Goal: Task Accomplishment & Management: Manage account settings

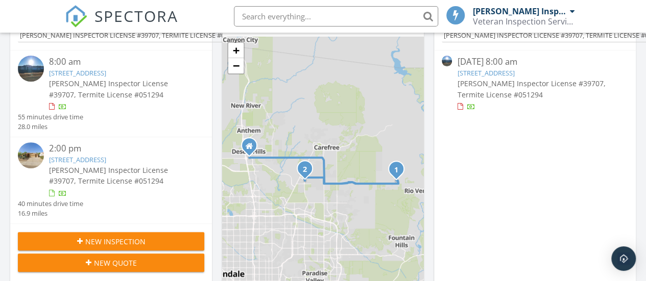
scroll to position [102, 0]
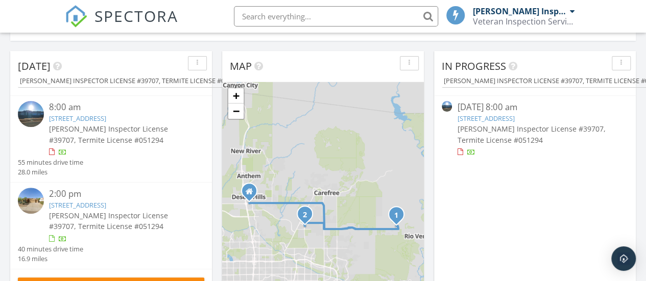
click at [84, 114] on link "28823 N 161st Pl, Scottsdale, AZ 85262" at bounding box center [77, 118] width 57 height 9
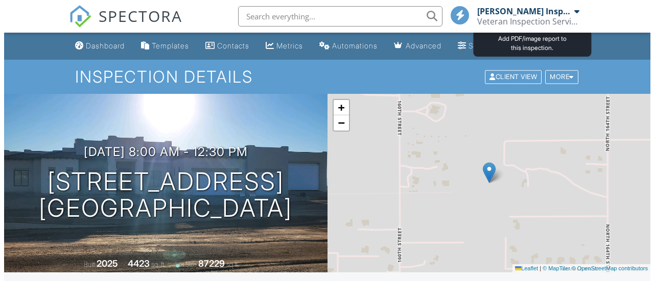
scroll to position [255, 0]
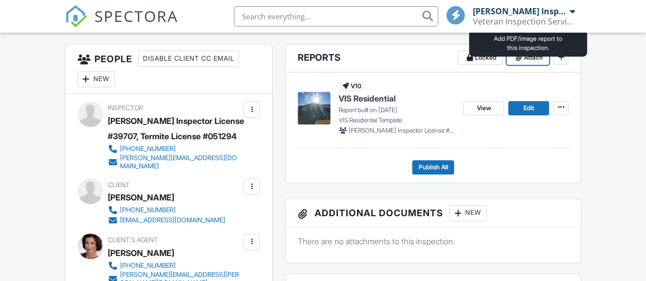
click at [530, 63] on span "Attach" at bounding box center [532, 58] width 19 height 10
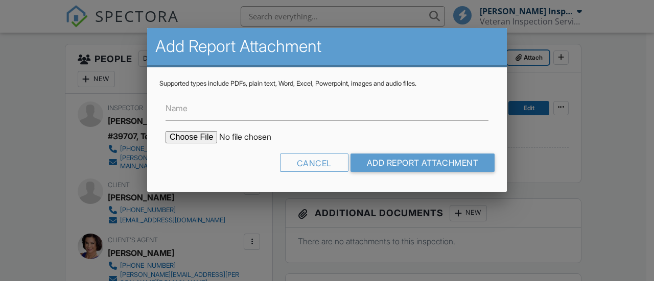
scroll to position [0, 0]
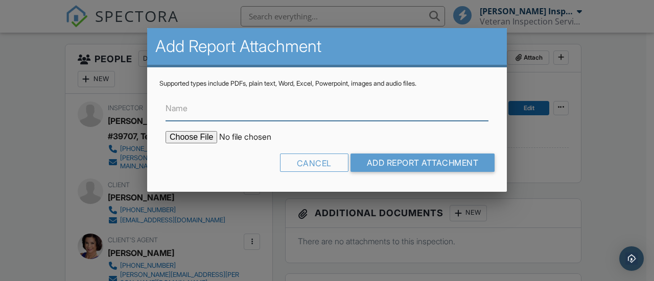
click at [227, 111] on input "Name" at bounding box center [326, 108] width 323 height 25
type input "Termite Report"
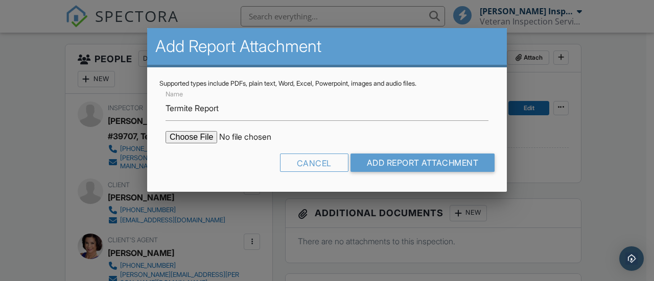
click at [205, 133] on input "file" at bounding box center [252, 137] width 174 height 12
type input "C:\fakepath\28823 N. 161st Pl. - WDIIR.pdf"
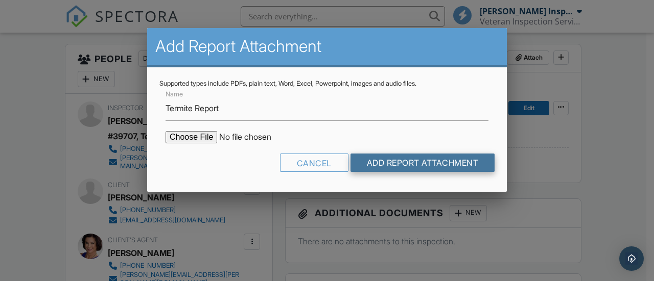
click at [396, 161] on input "Add Report Attachment" at bounding box center [422, 163] width 145 height 18
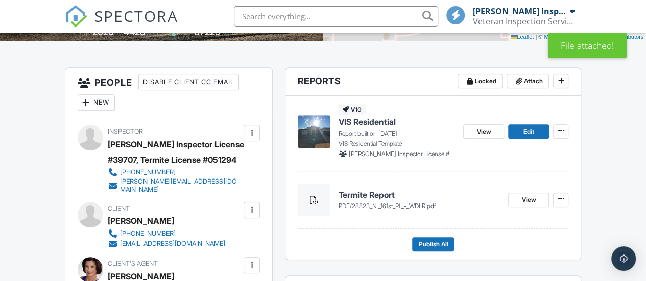
scroll to position [255, 0]
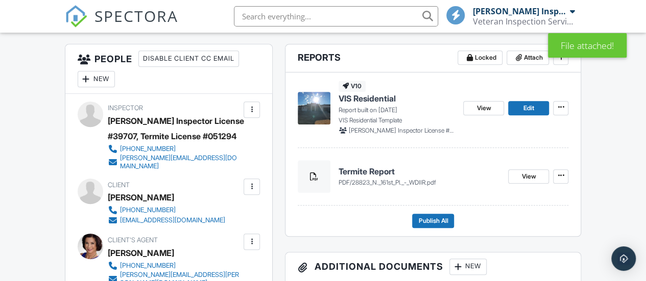
click at [363, 104] on span "VIS Residential" at bounding box center [367, 98] width 57 height 11
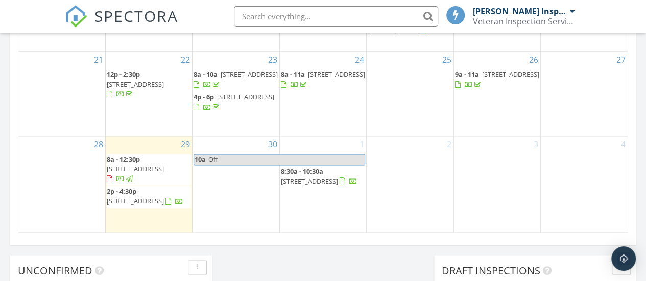
scroll to position [766, 0]
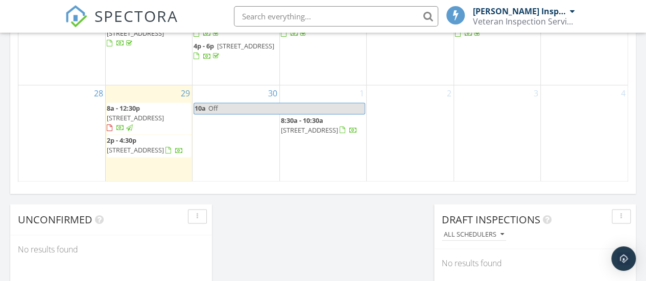
click at [141, 122] on link "8a - 12:30p 28823 N 161st Pl, Scottsdale 85262" at bounding box center [135, 118] width 57 height 29
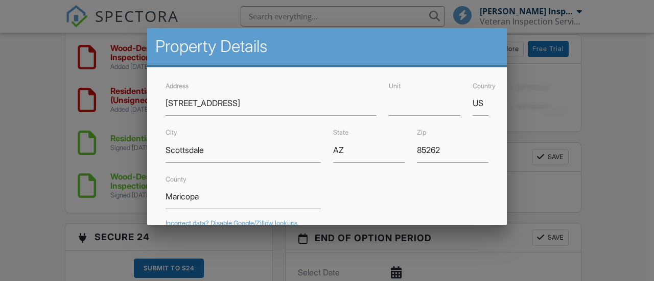
click at [607, 102] on div at bounding box center [327, 125] width 654 height 352
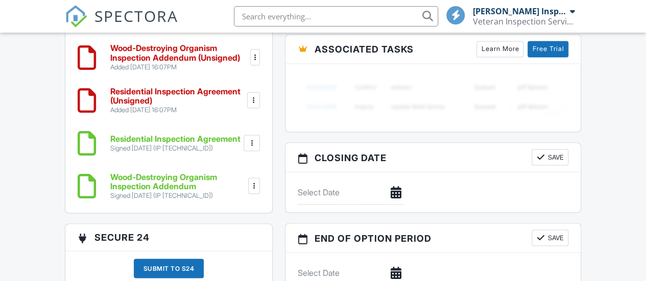
click at [255, 52] on div at bounding box center [255, 57] width 10 height 10
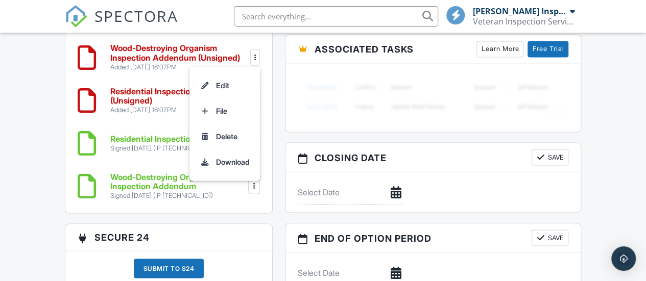
drag, startPoint x: 224, startPoint y: 126, endPoint x: 363, endPoint y: 52, distance: 157.6
click at [224, 126] on li "Delete" at bounding box center [225, 137] width 58 height 26
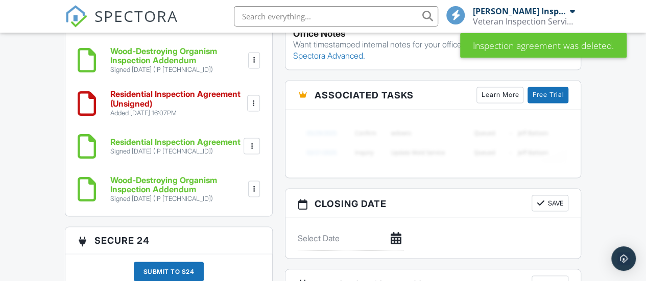
click at [252, 98] on div at bounding box center [254, 103] width 10 height 10
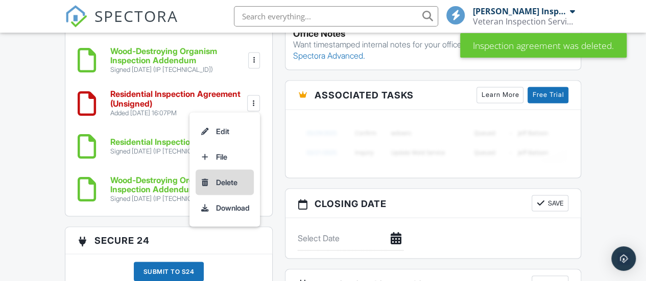
click at [232, 174] on li "Delete" at bounding box center [225, 183] width 58 height 26
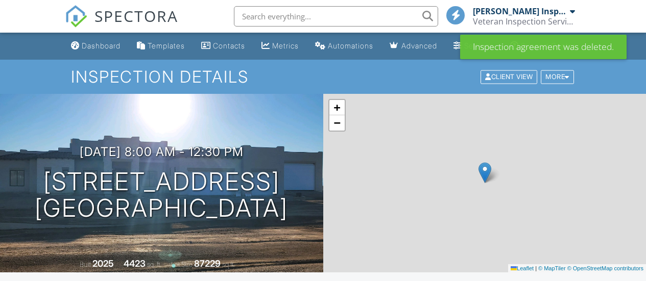
scroll to position [1021, 0]
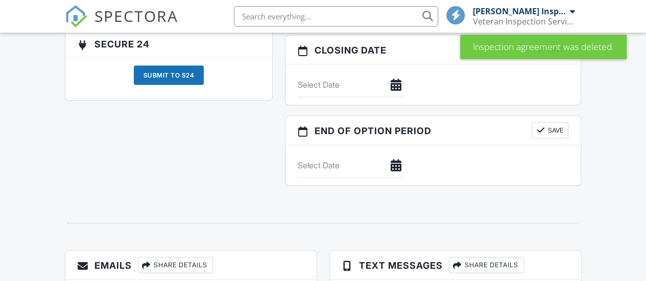
click at [88, 58] on div "Submit to S24" at bounding box center [168, 79] width 207 height 42
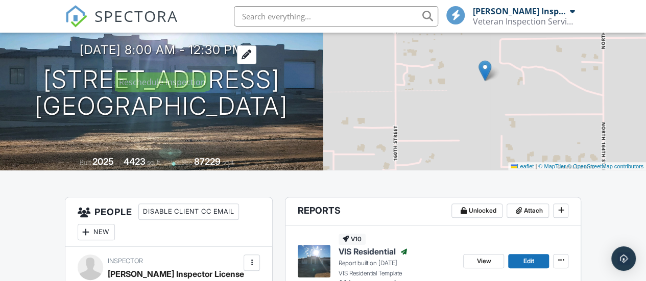
scroll to position [0, 0]
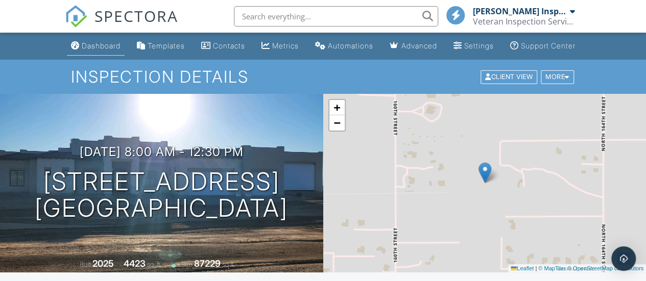
click at [89, 50] on div "Dashboard" at bounding box center [101, 45] width 39 height 9
